Goal: Information Seeking & Learning: Learn about a topic

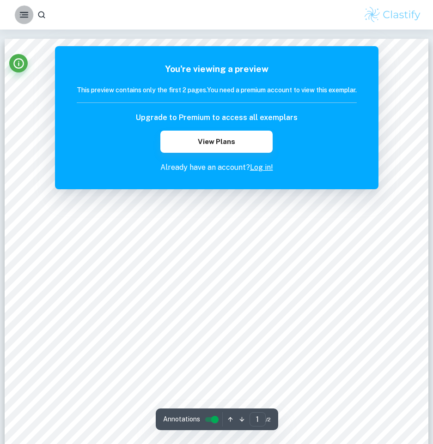
click at [24, 17] on rect "button" at bounding box center [24, 17] width 8 height 1
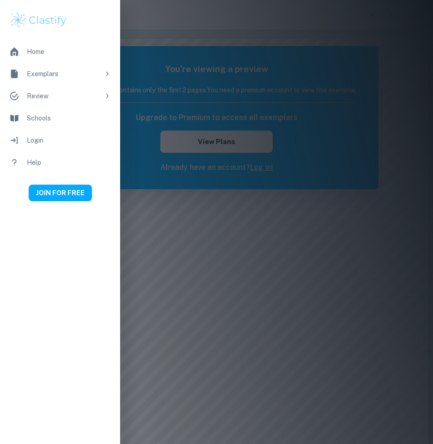
click at [37, 54] on div "Home" at bounding box center [69, 52] width 84 height 10
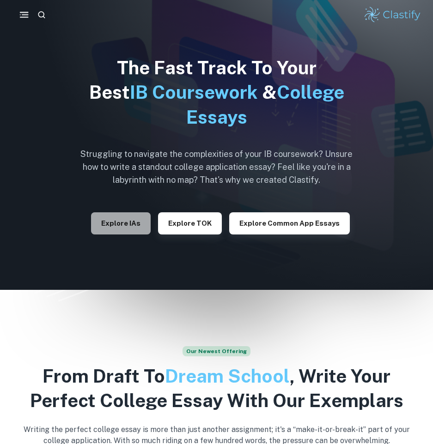
click at [130, 218] on button "Explore IAs" at bounding box center [121, 223] width 60 height 22
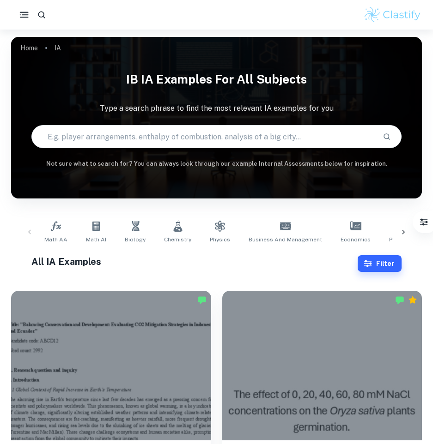
click at [170, 138] on input "text" at bounding box center [203, 137] width 343 height 26
type input "EE busniess"
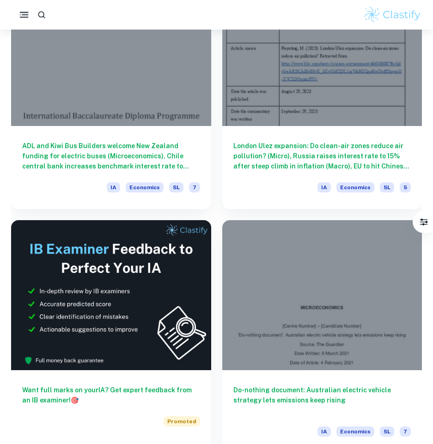
scroll to position [316, 0]
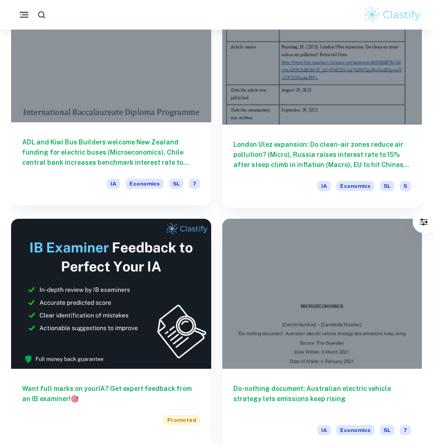
click at [181, 100] on div at bounding box center [111, 48] width 200 height 150
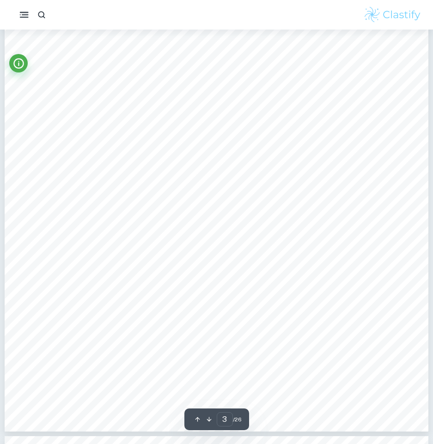
scroll to position [1548, 0]
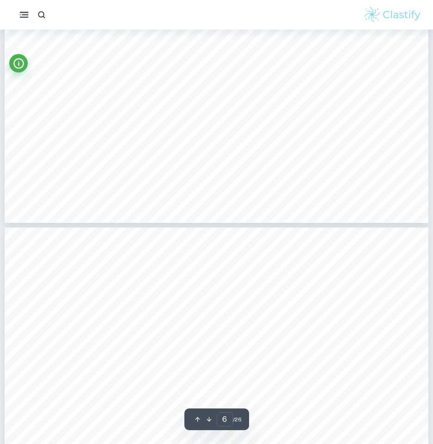
type input "7"
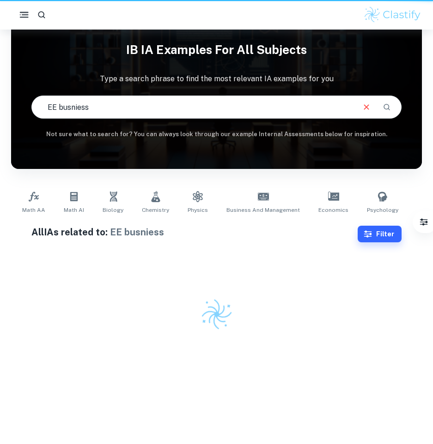
scroll to position [30, 0]
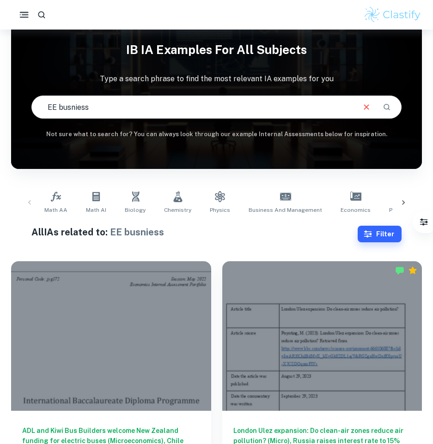
click at [206, 111] on input "EE busniess" at bounding box center [192, 107] width 321 height 26
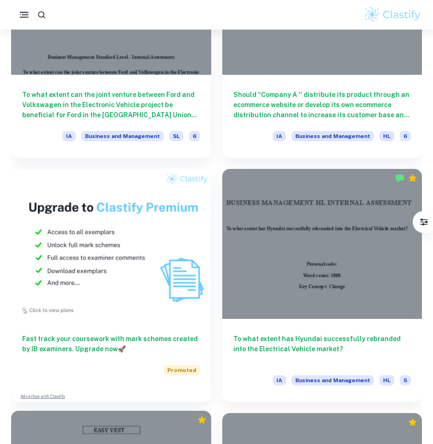
scroll to position [811, 0]
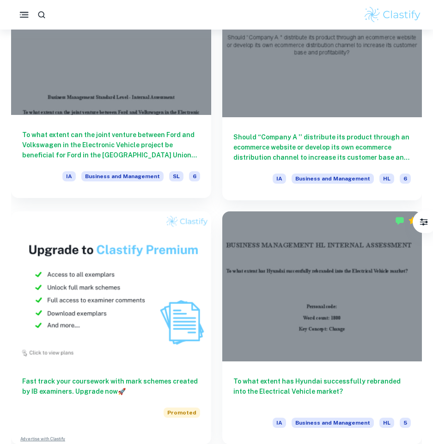
click at [168, 111] on div at bounding box center [111, 40] width 200 height 150
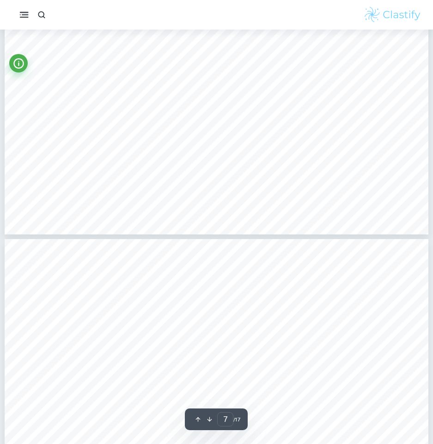
type input "6"
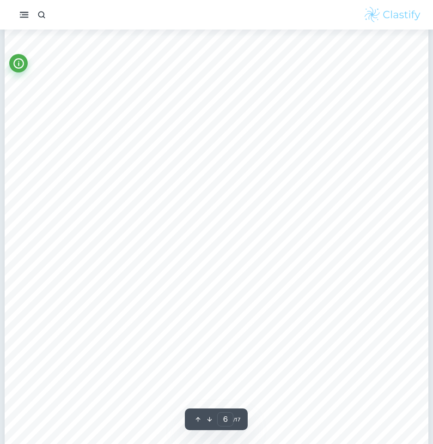
scroll to position [30, 0]
